Goal: Find contact information: Find contact information

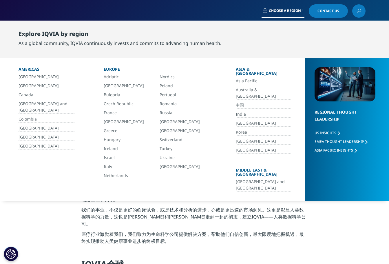
click at [300, 235] on p "医疗行业激励着我们，我们致力为生命科学公司提供解决方案，帮助他们自信创新，最大限度地把握机遇，最终实现推动人类健康事业进步的终极目标。" at bounding box center [194, 239] width 226 height 17
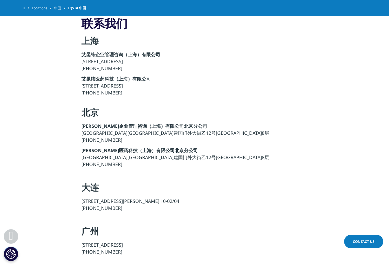
scroll to position [521, 0]
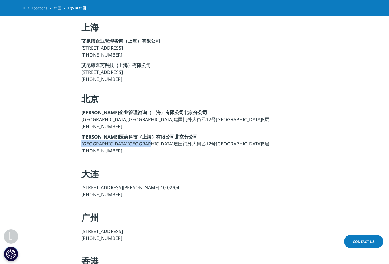
drag, startPoint x: 191, startPoint y: 134, endPoint x: 82, endPoint y: 136, distance: 109.2
click at [82, 136] on p "[PERSON_NAME]医药科技（上海）有限公司北京分公司 [STREET_ADDRESS] [PHONE_NUMBER]" at bounding box center [194, 145] width 226 height 24
click at [82, 140] on div at bounding box center [82, 140] width 0 height 0
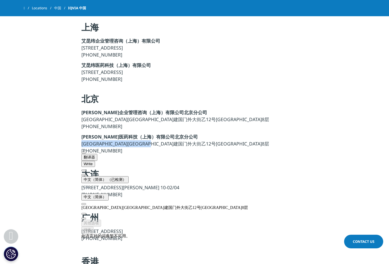
click at [109, 194] on button "中文（简体）" at bounding box center [94, 197] width 27 height 7
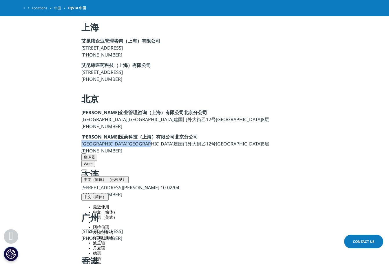
scroll to position [222, 0]
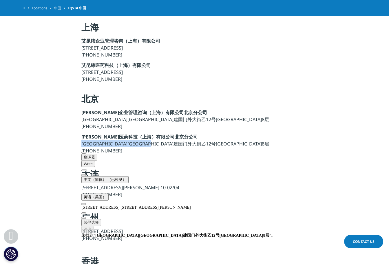
drag, startPoint x: 172, startPoint y: 189, endPoint x: 138, endPoint y: 189, distance: 34.2
click at [138, 205] on div "[STREET_ADDRESS] [STREET_ADDRESS][PERSON_NAME]" at bounding box center [178, 207] width 194 height 5
click at [283, 218] on h4 "广州" at bounding box center [194, 220] width 226 height 16
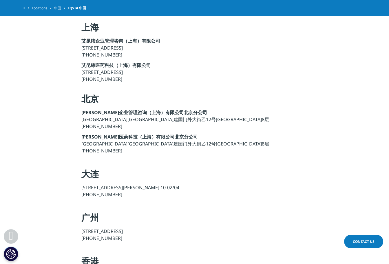
drag, startPoint x: 109, startPoint y: 144, endPoint x: 98, endPoint y: 145, distance: 10.7
click at [98, 145] on p "[PERSON_NAME]医药科技（上海）有限公司北京分公司 [STREET_ADDRESS] [PHONE_NUMBER]" at bounding box center [194, 145] width 226 height 24
copy p "89197599"
